Goal: Task Accomplishment & Management: Complete application form

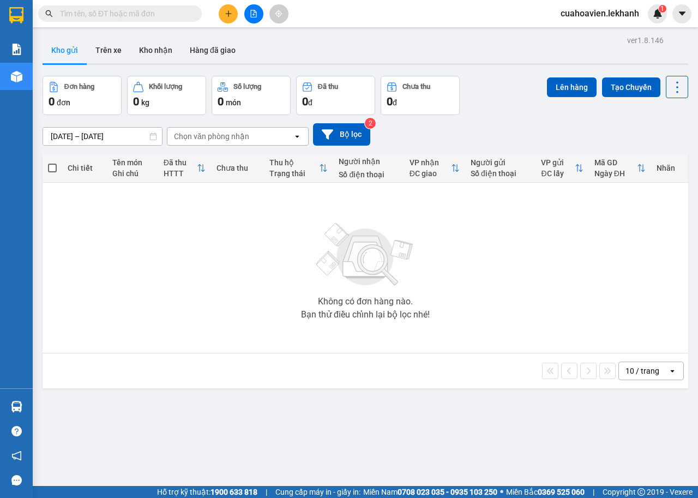
click at [231, 23] on div "Kết quả tìm kiếm ( 0 ) Bộ lọc No Data cuahoavien.lekhanh 1" at bounding box center [349, 13] width 698 height 27
click at [227, 14] on icon "plus" at bounding box center [228, 13] width 6 height 1
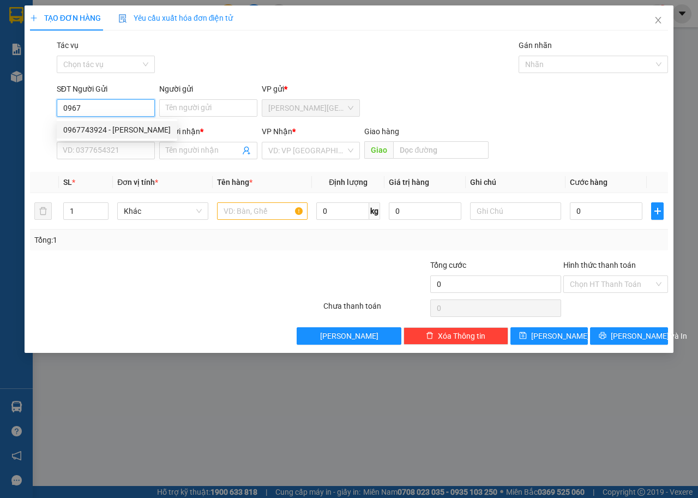
click at [129, 130] on div "0967743924 - [PERSON_NAME]" at bounding box center [116, 130] width 107 height 12
type input "0967743924"
type input "[PERSON_NAME]"
type input "0822559637"
type input "[PERSON_NAME]"
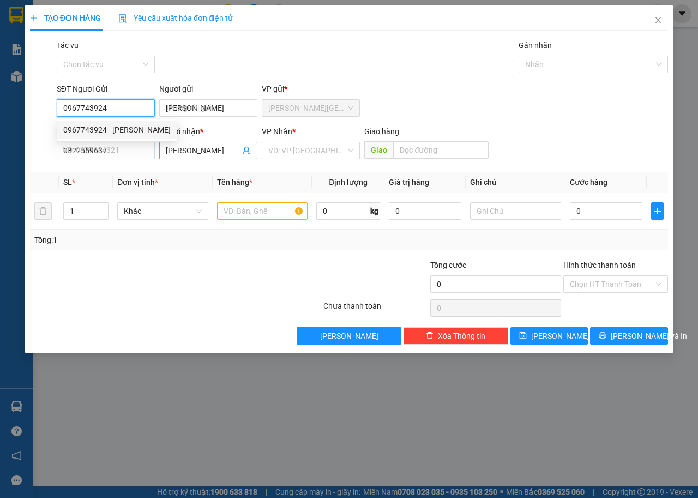
type input "30.000"
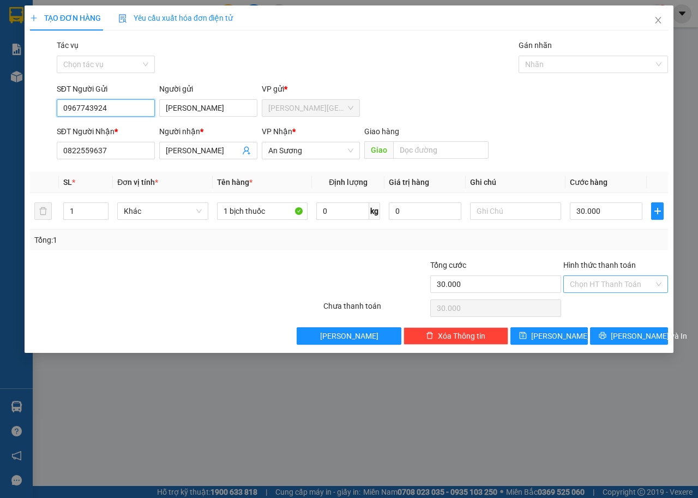
type input "0967743924"
click at [621, 285] on input "Hình thức thanh toán" at bounding box center [612, 284] width 84 height 16
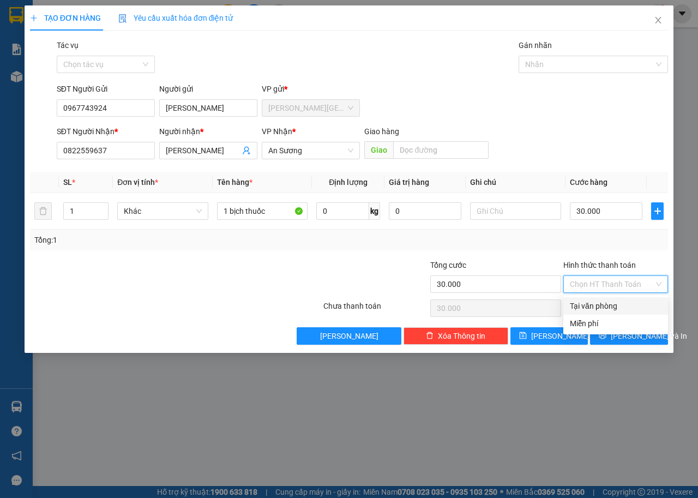
click at [596, 308] on div "Tại văn phòng" at bounding box center [616, 306] width 92 height 12
type input "0"
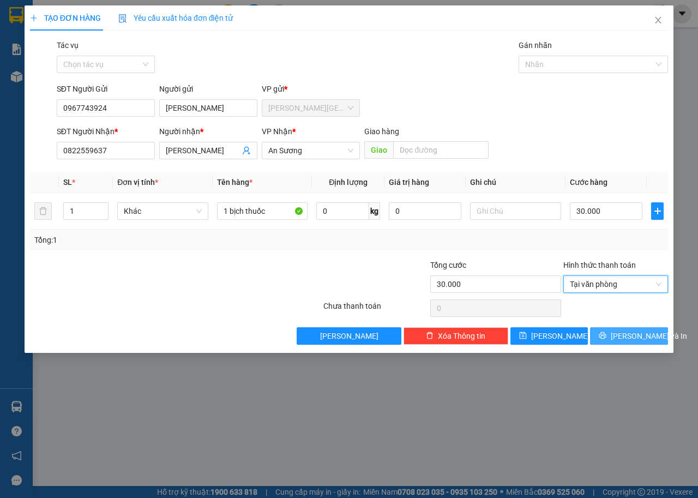
click at [608, 329] on button "[PERSON_NAME] và In" at bounding box center [629, 335] width 78 height 17
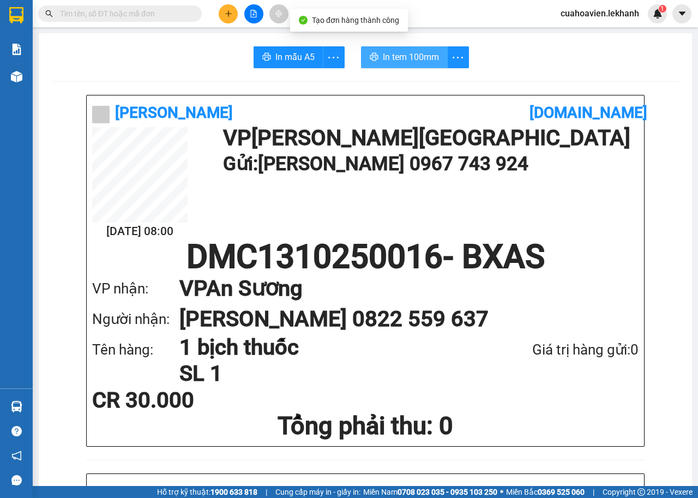
click at [383, 66] on button "In tem 100mm" at bounding box center [404, 57] width 87 height 22
